Goal: Task Accomplishment & Management: Complete application form

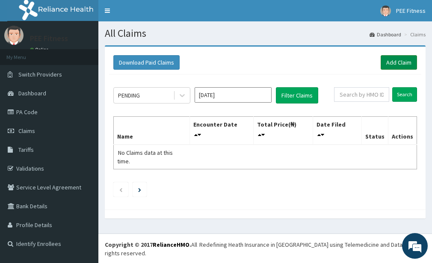
click at [402, 58] on link "Add Claim" at bounding box center [399, 62] width 36 height 15
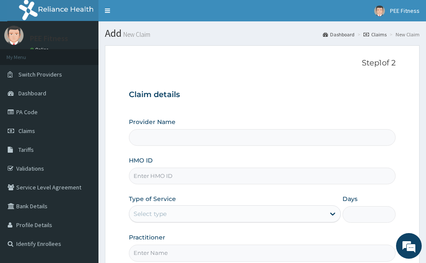
type input "PEE FITNESS"
type input "1"
drag, startPoint x: 140, startPoint y: 255, endPoint x: 161, endPoint y: 238, distance: 27.1
click at [140, 255] on input "Practitioner" at bounding box center [262, 253] width 267 height 17
type input "GYM"
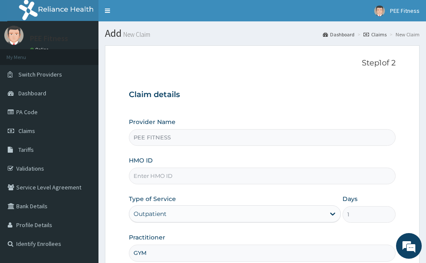
click at [163, 168] on input "HMO ID" at bounding box center [262, 176] width 267 height 17
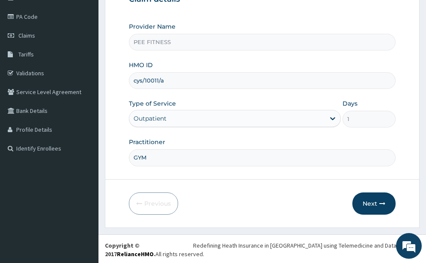
scroll to position [97, 0]
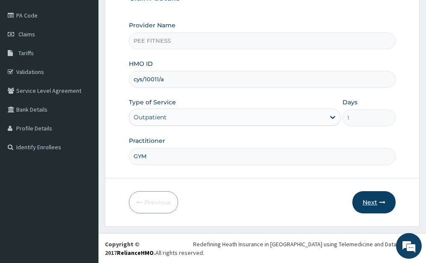
type input "cys/10011/a"
click at [368, 208] on button "Next" at bounding box center [373, 202] width 43 height 22
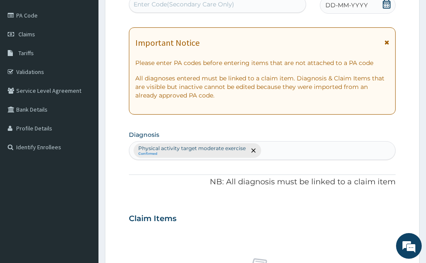
click at [175, 5] on div "Enter Code(Secondary Care Only)" at bounding box center [183, 4] width 101 height 9
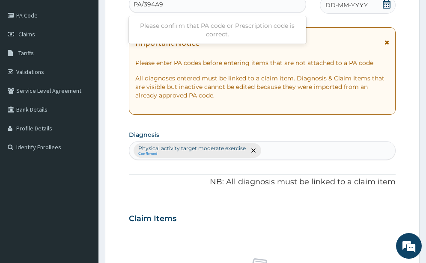
type input "PA/394A97"
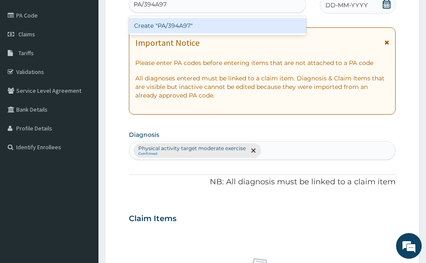
click at [180, 20] on div "Create "PA/394A97"" at bounding box center [217, 25] width 177 height 15
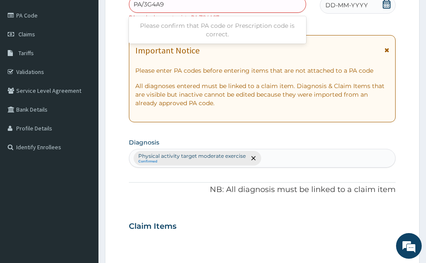
type input "PA/3G4A97"
